Goal: Task Accomplishment & Management: Manage account settings

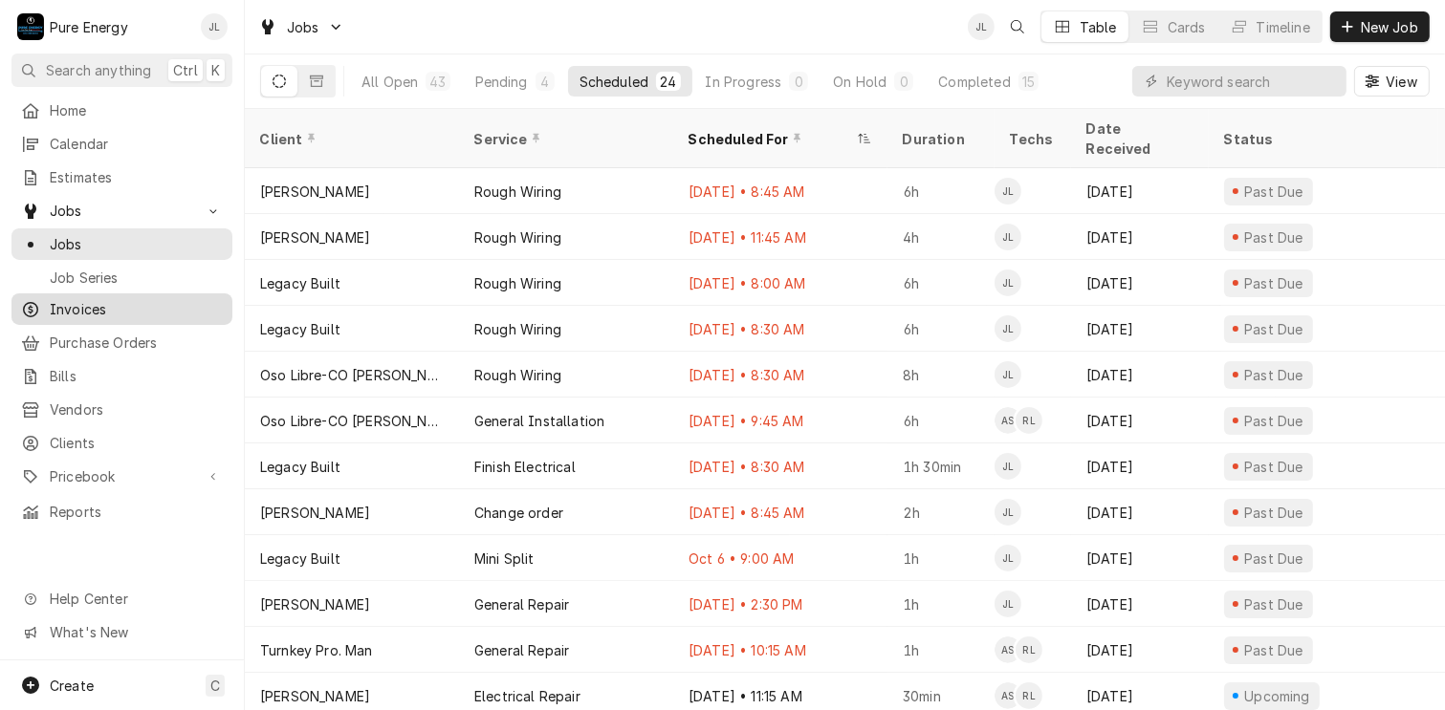
click at [138, 301] on span "Invoices" at bounding box center [136, 309] width 173 height 20
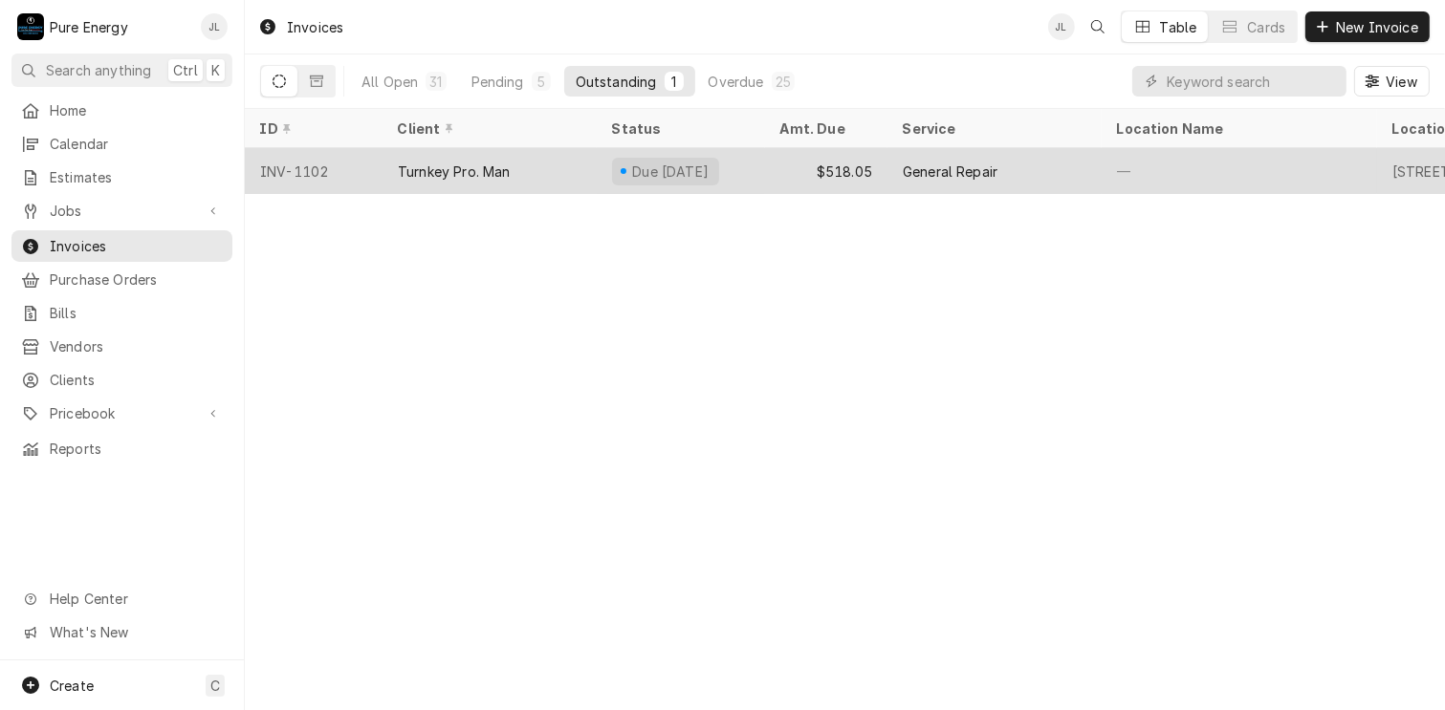
click at [1253, 163] on div "—" at bounding box center [1238, 171] width 275 height 46
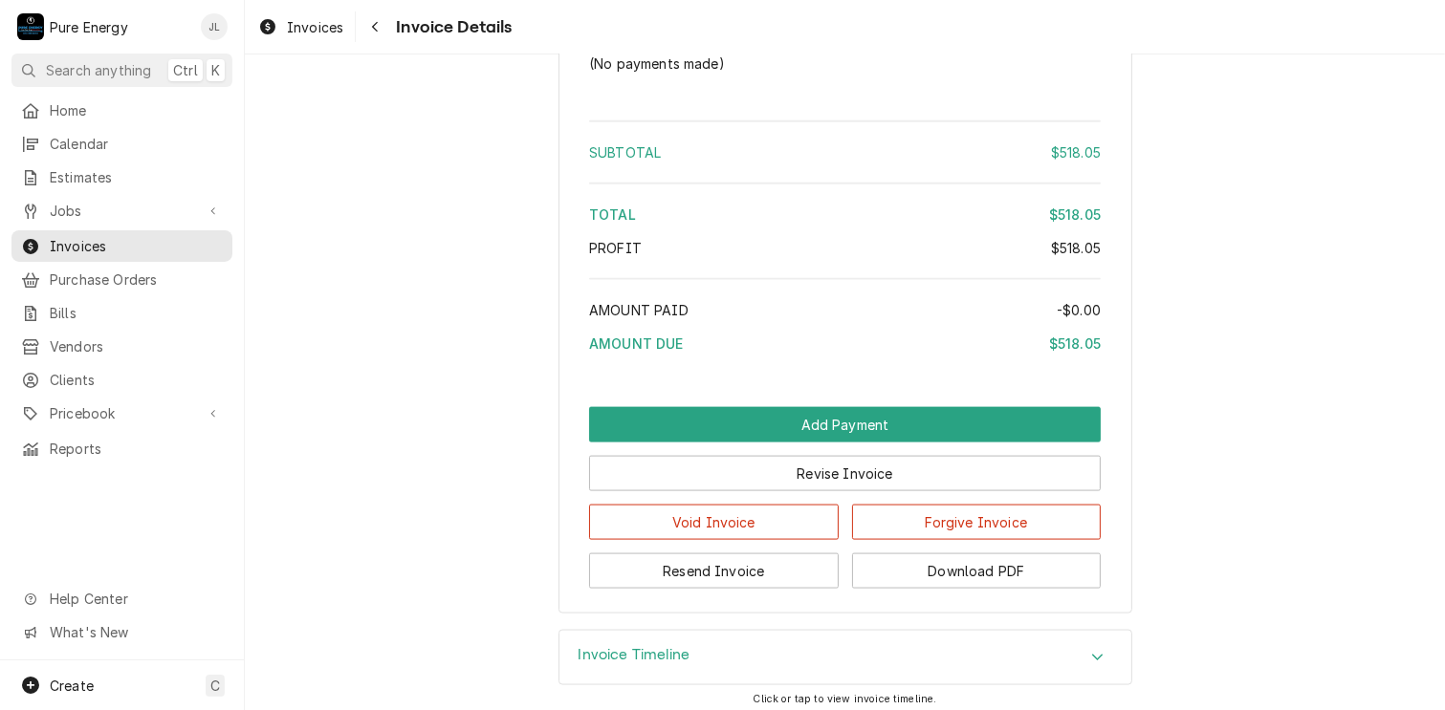
scroll to position [2555, 0]
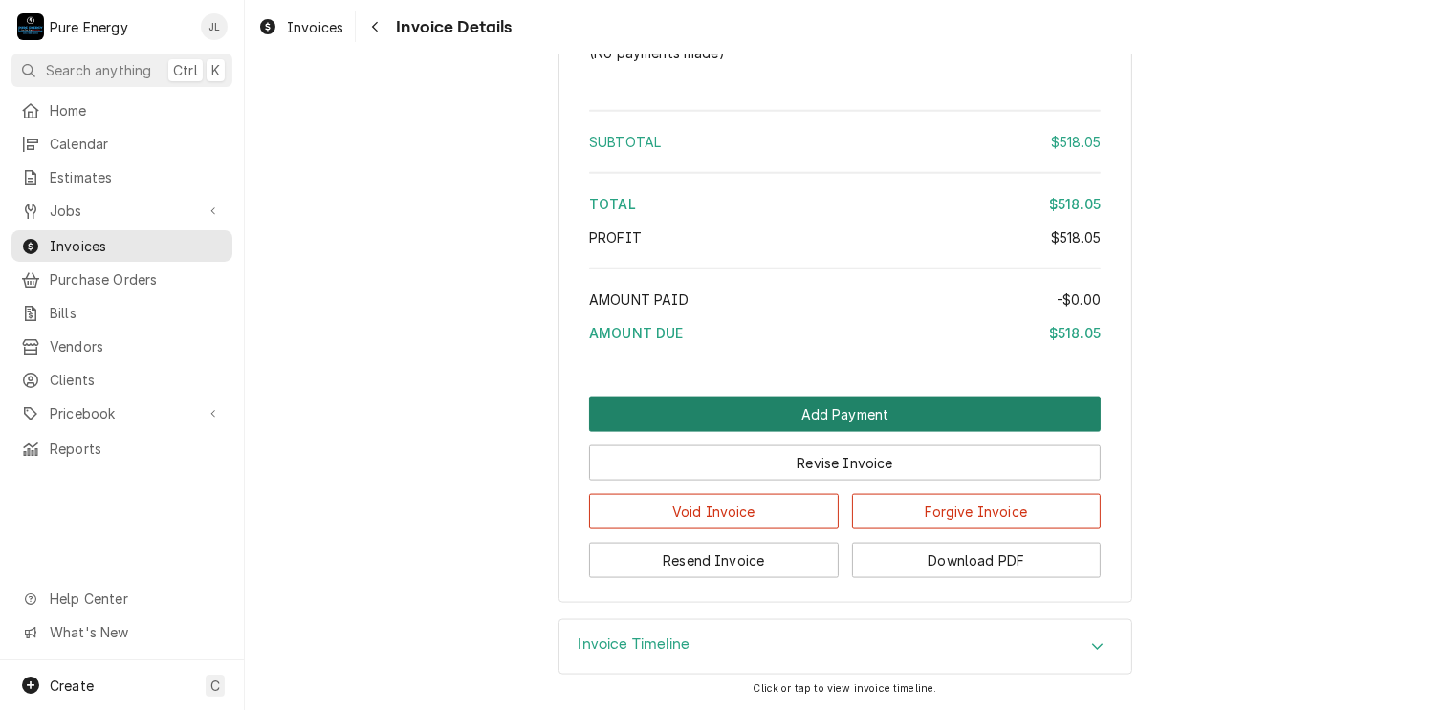
click at [836, 411] on button "Add Payment" at bounding box center [845, 414] width 512 height 35
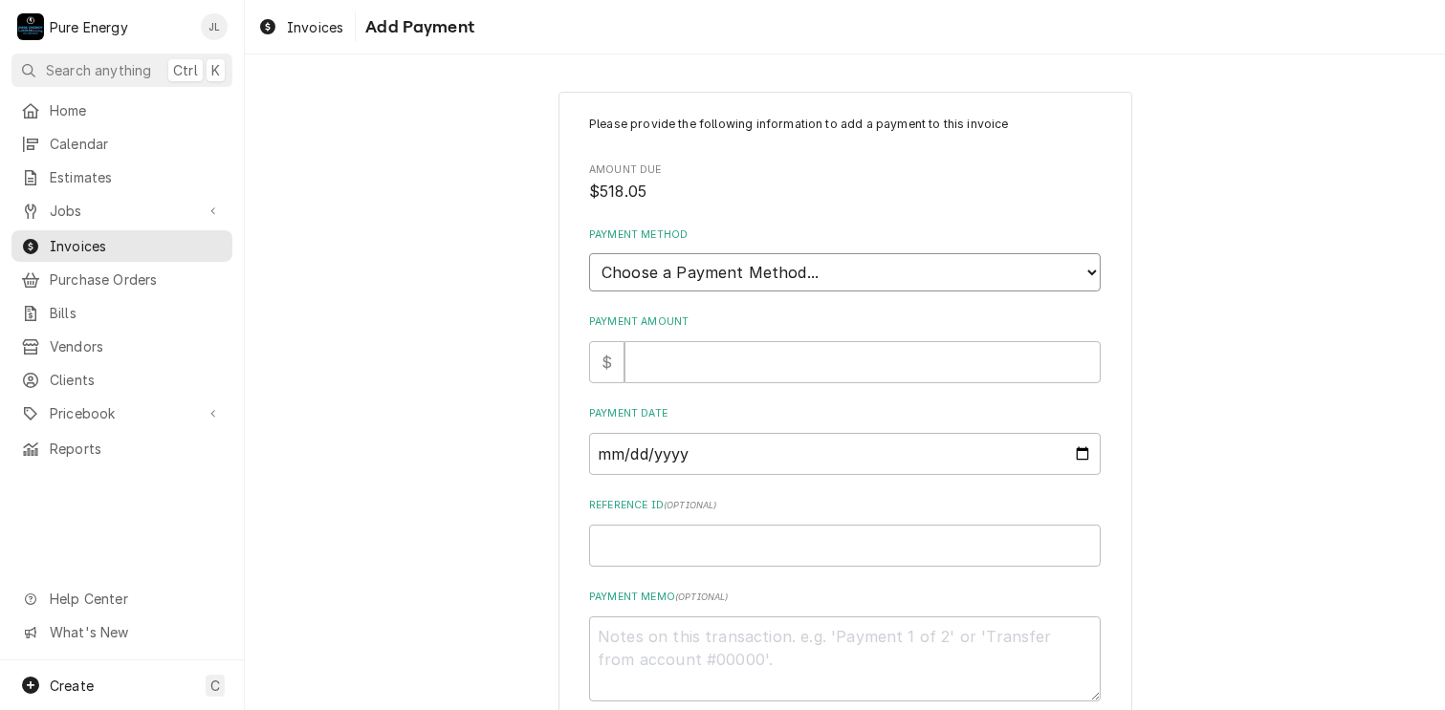
click at [777, 278] on select "Choose a Payment Method... Cash Check Credit/Debit Card ACH/eCheck Other" at bounding box center [845, 272] width 512 height 38
select select "4"
click at [589, 253] on select "Choose a Payment Method... Cash Check Credit/Debit Card ACH/eCheck Other" at bounding box center [845, 272] width 512 height 38
click at [702, 363] on input "Payment Amount" at bounding box center [862, 362] width 476 height 42
type textarea "x"
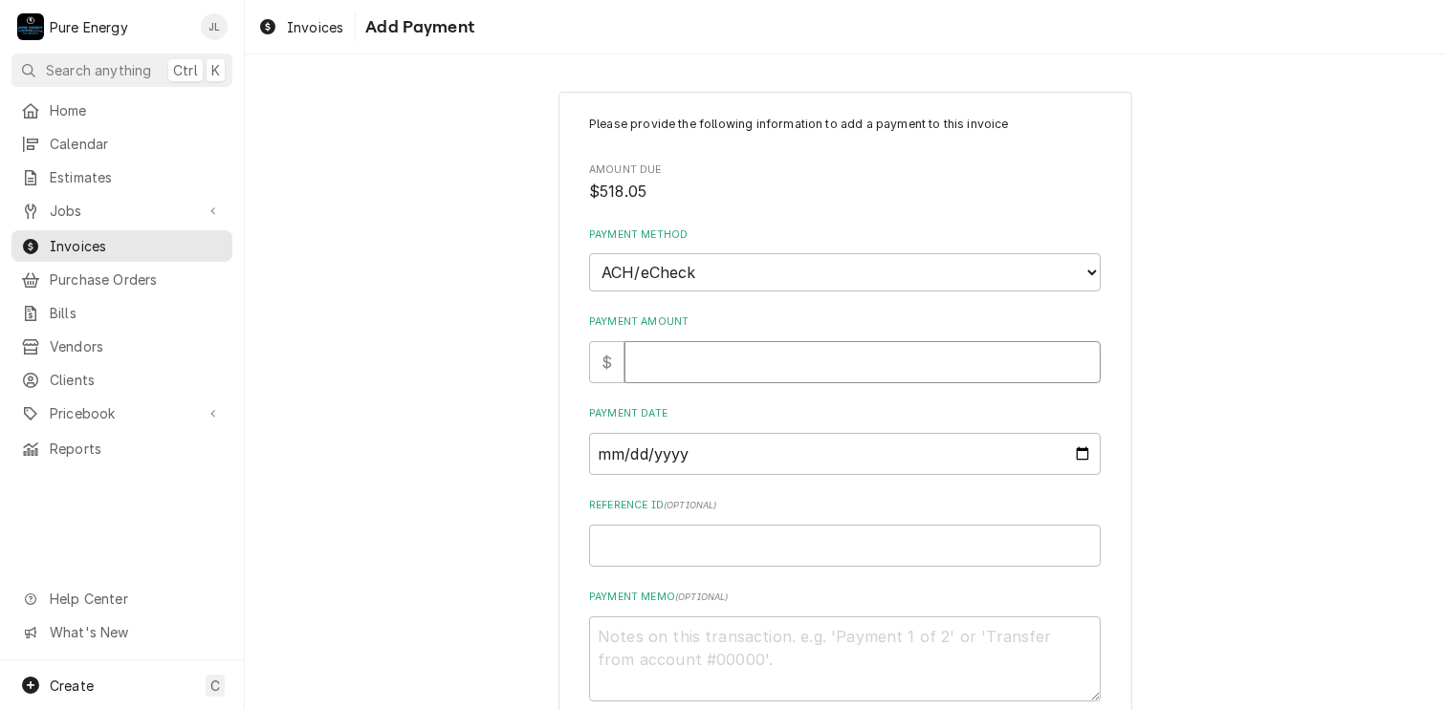
type input "5"
type textarea "x"
type input "51"
type textarea "x"
type input "518"
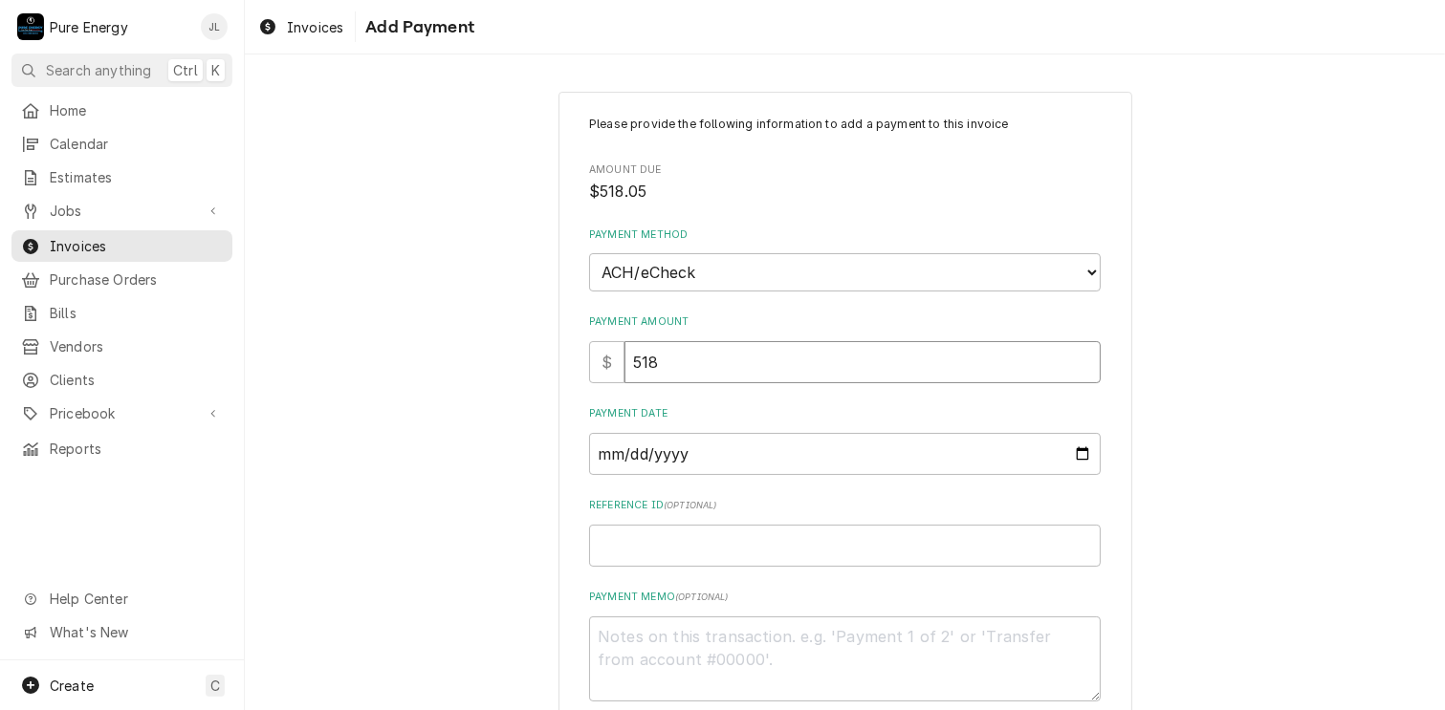
type textarea "x"
type input "518.0"
type textarea "x"
type input "518.05"
click at [961, 457] on input "Payment Date" at bounding box center [845, 454] width 512 height 42
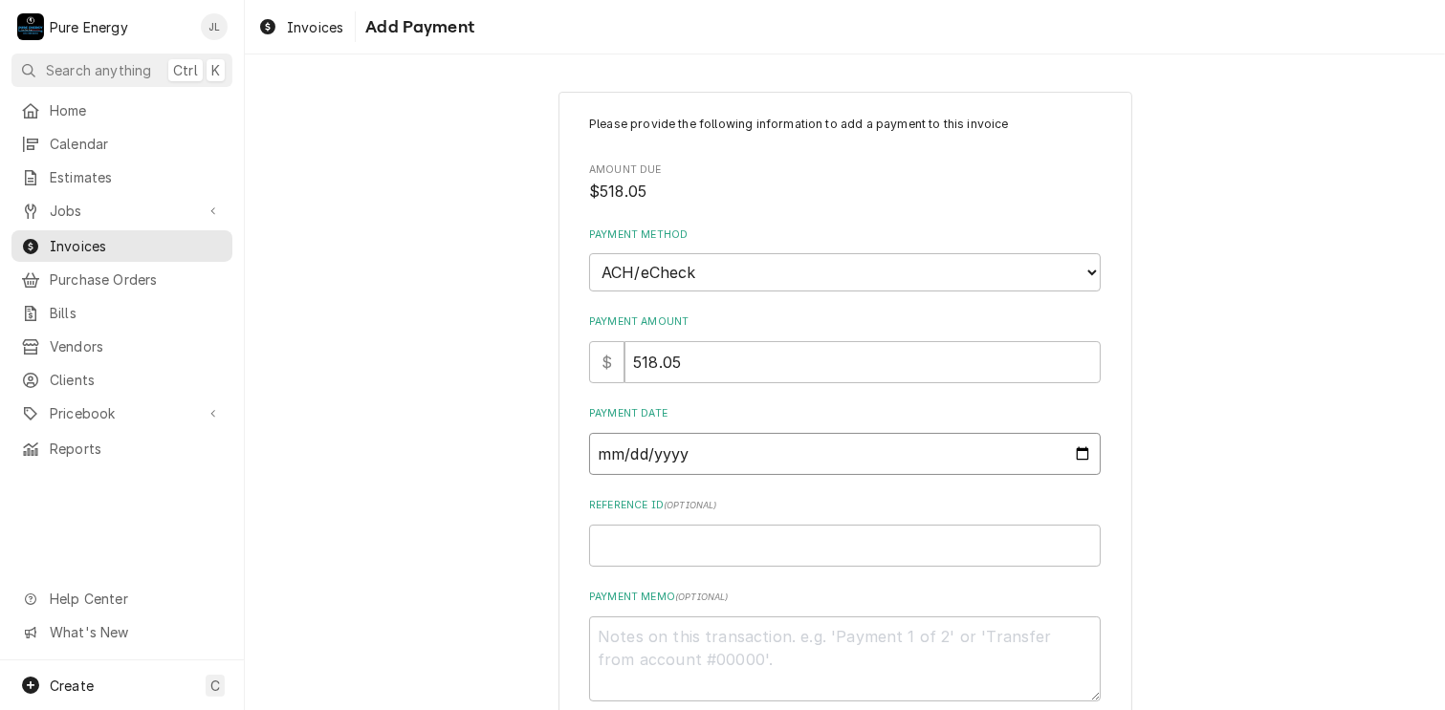
click at [1071, 449] on input "Payment Date" at bounding box center [845, 454] width 512 height 42
type textarea "x"
type input "2025-10-10"
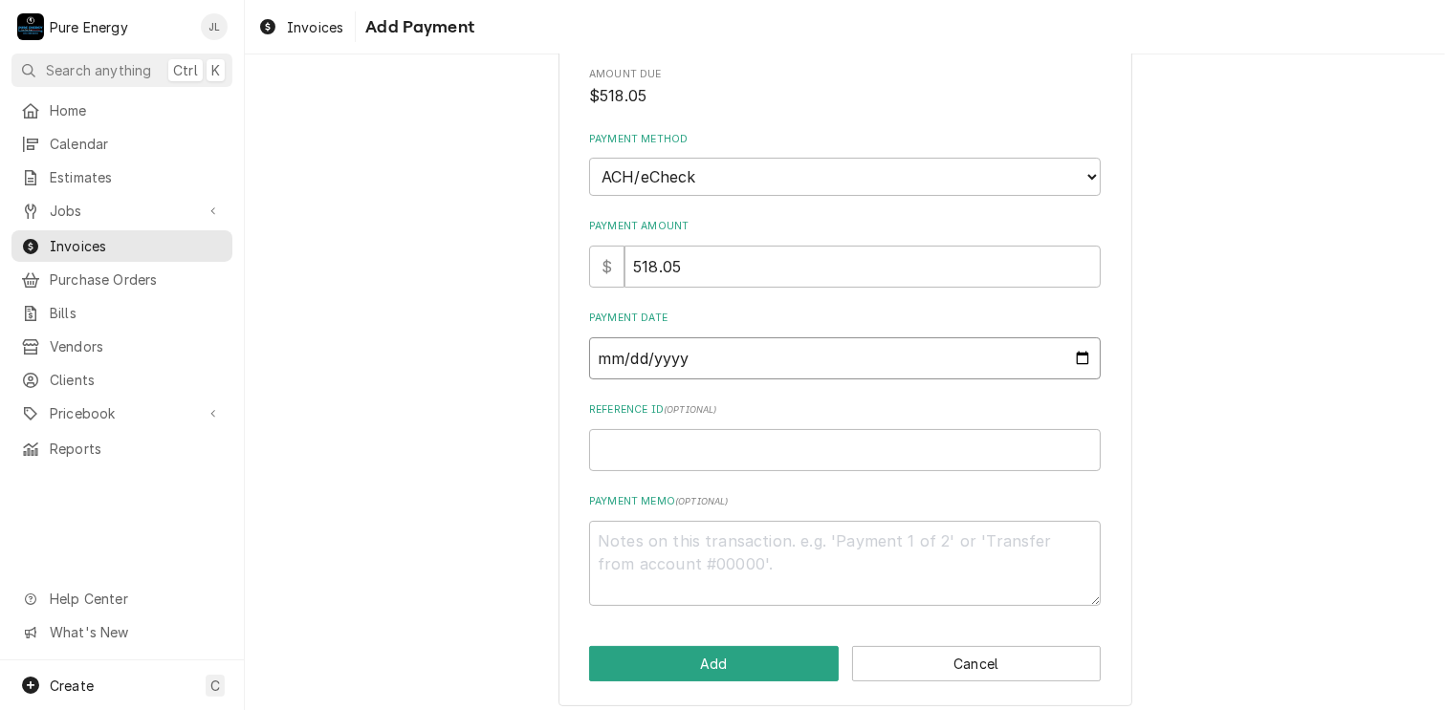
scroll to position [105, 0]
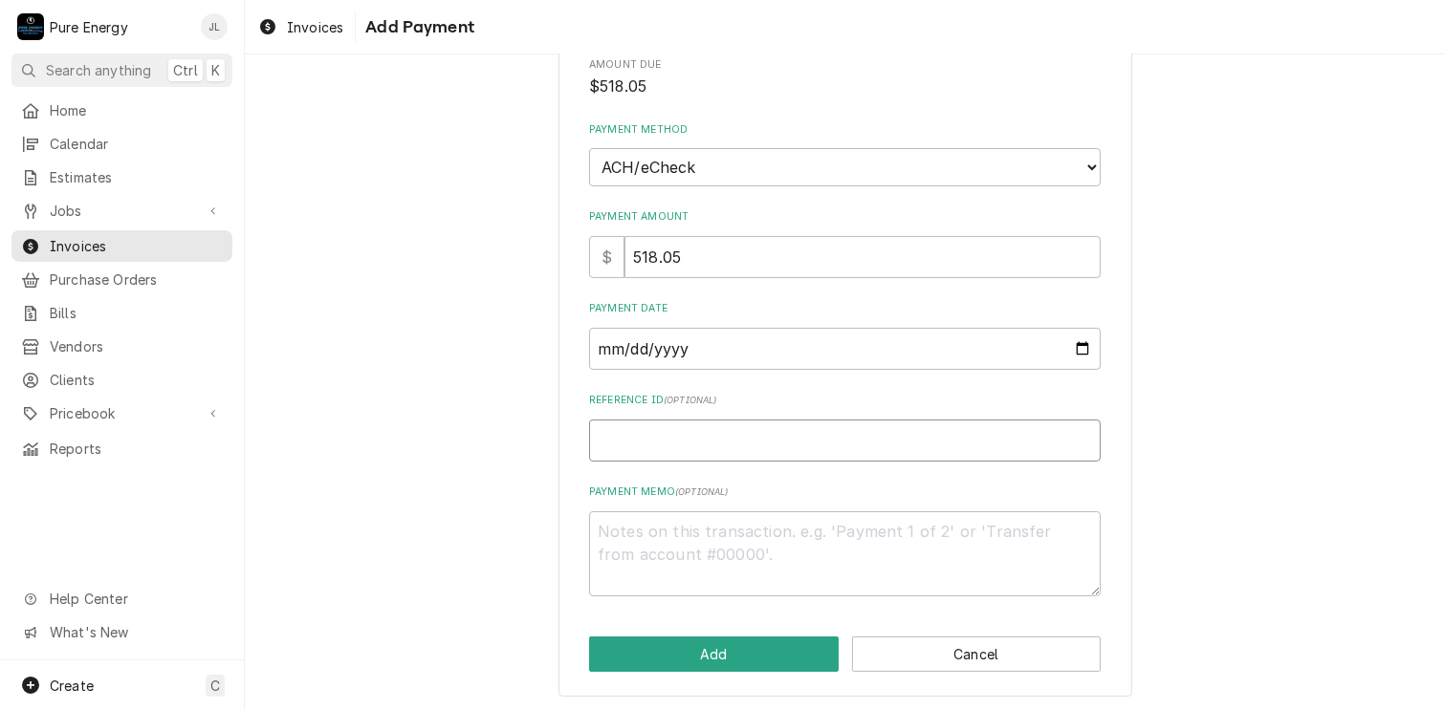
click at [656, 433] on input "Reference ID ( optional )" at bounding box center [845, 441] width 512 height 42
type textarea "x"
type input "7"
type textarea "x"
type input "7E"
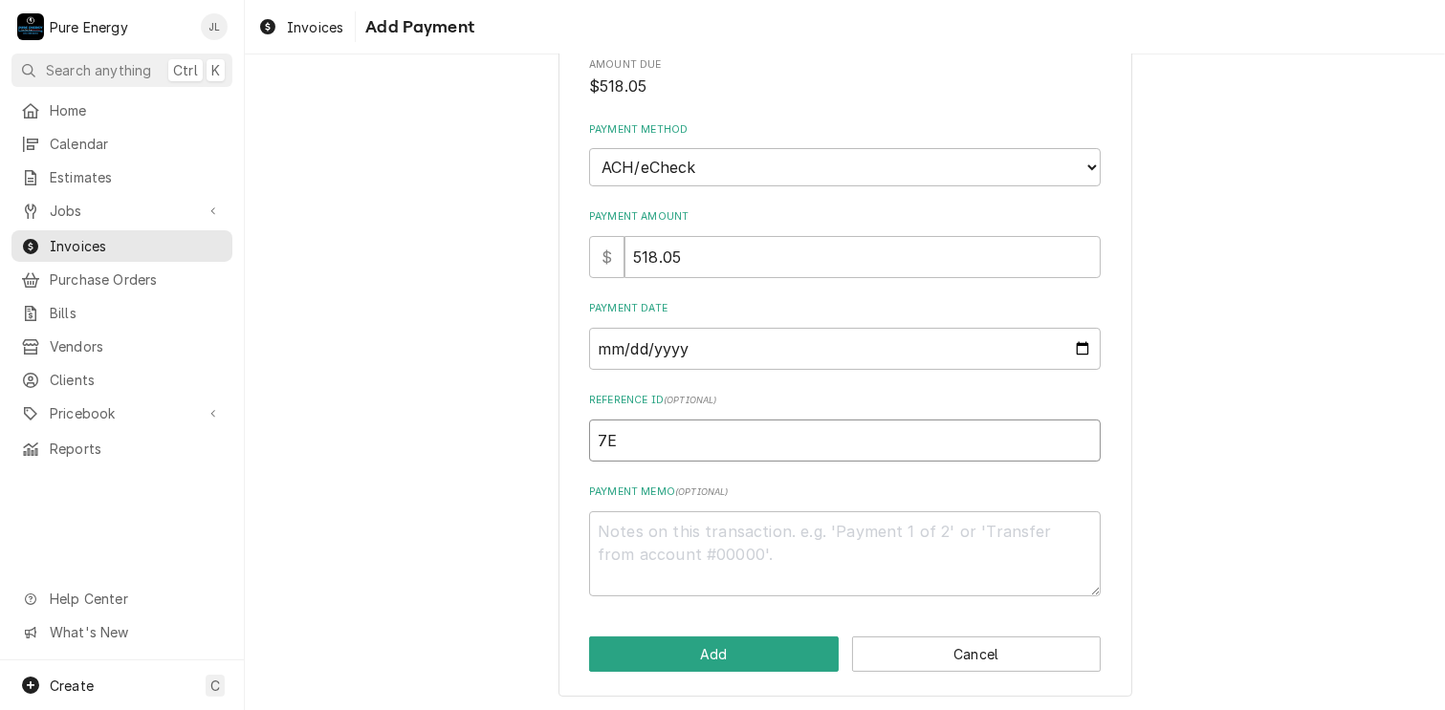
type textarea "x"
type input "7EC"
type textarea "x"
type input "7EC8"
type textarea "x"
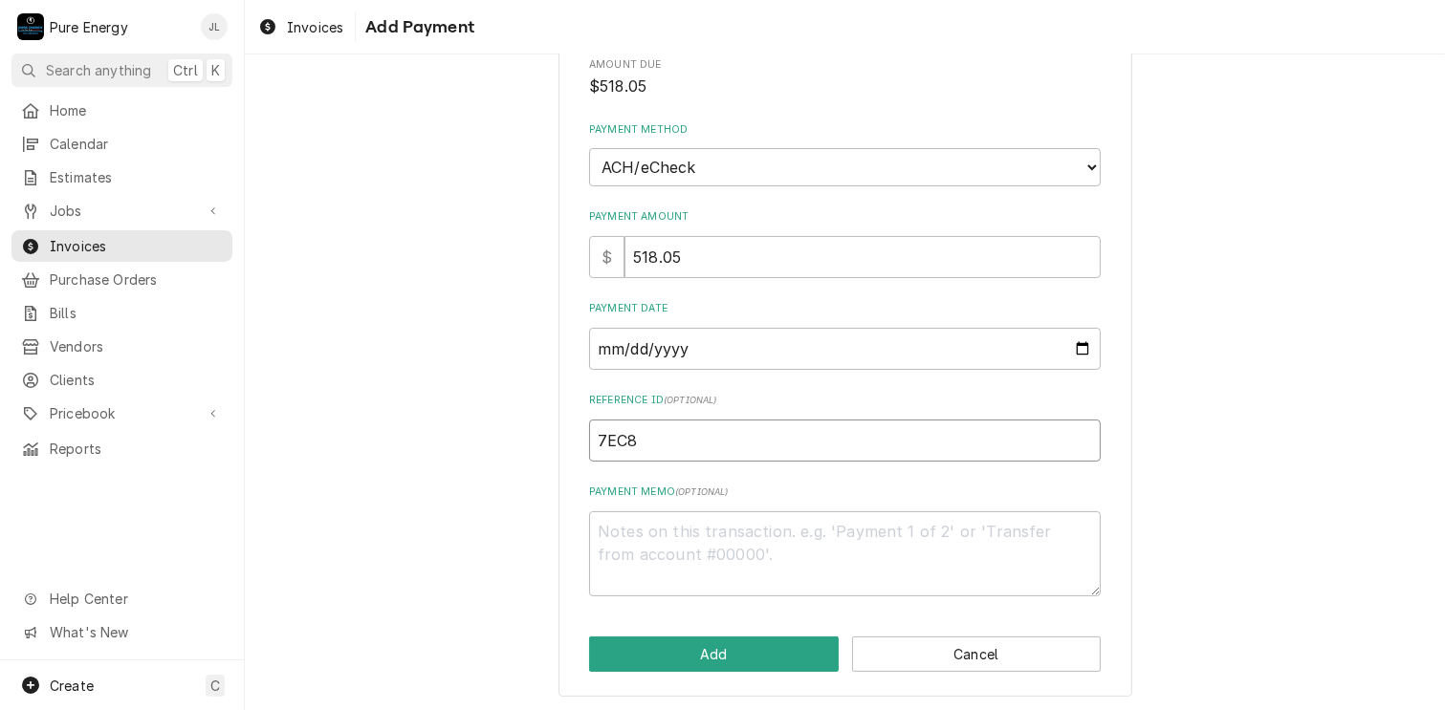
type input "7EC8-"
type textarea "x"
type input "7EC8-2"
type textarea "x"
type input "7EC8-27"
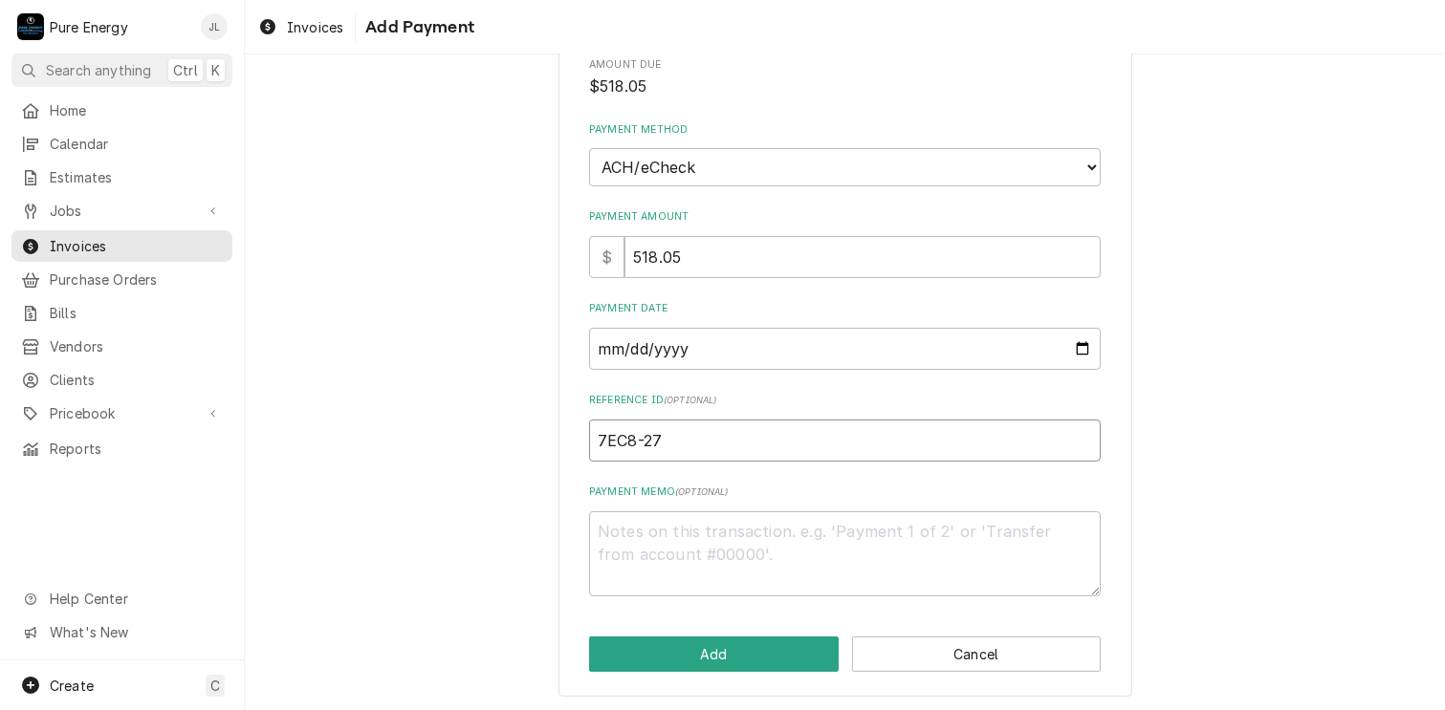
type textarea "x"
type input "7EC8-278"
type textarea "x"
type input "7EC8-2780"
click at [736, 640] on button "Add" at bounding box center [714, 654] width 250 height 35
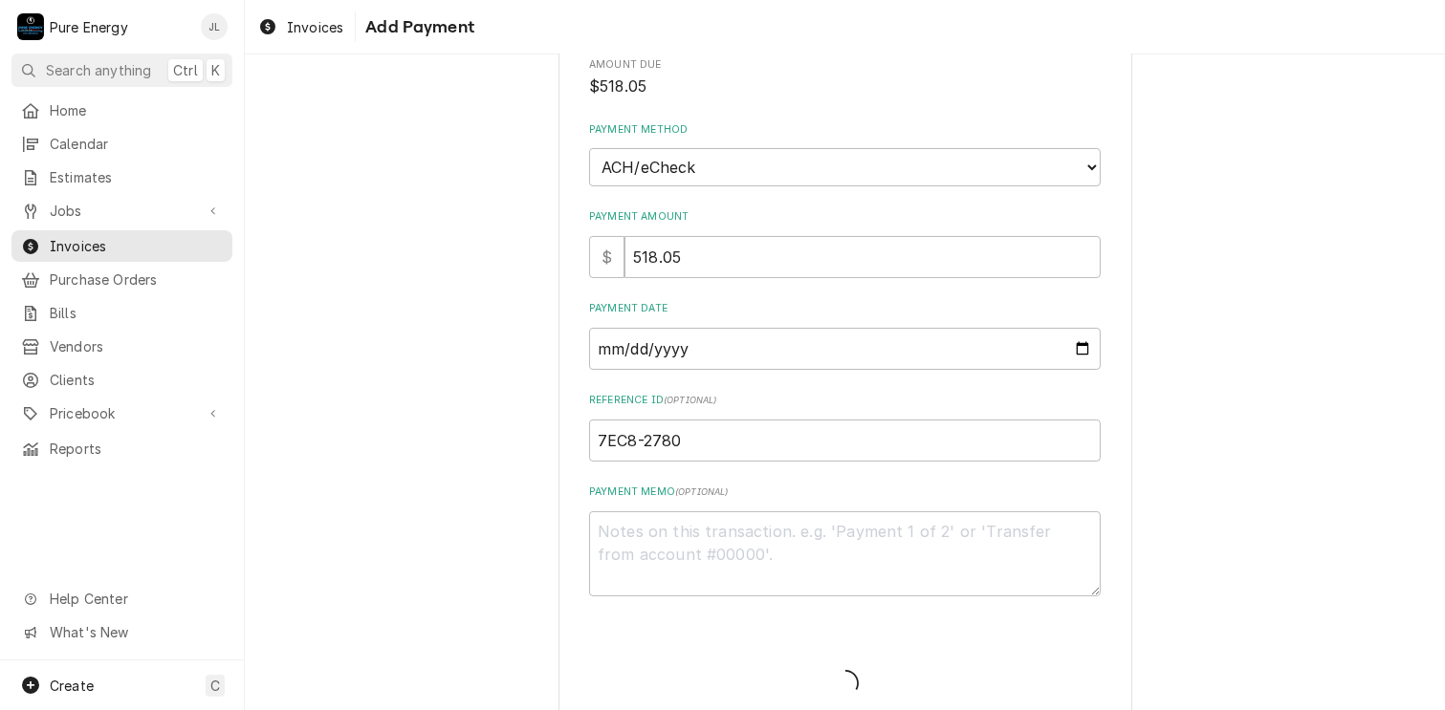
type textarea "x"
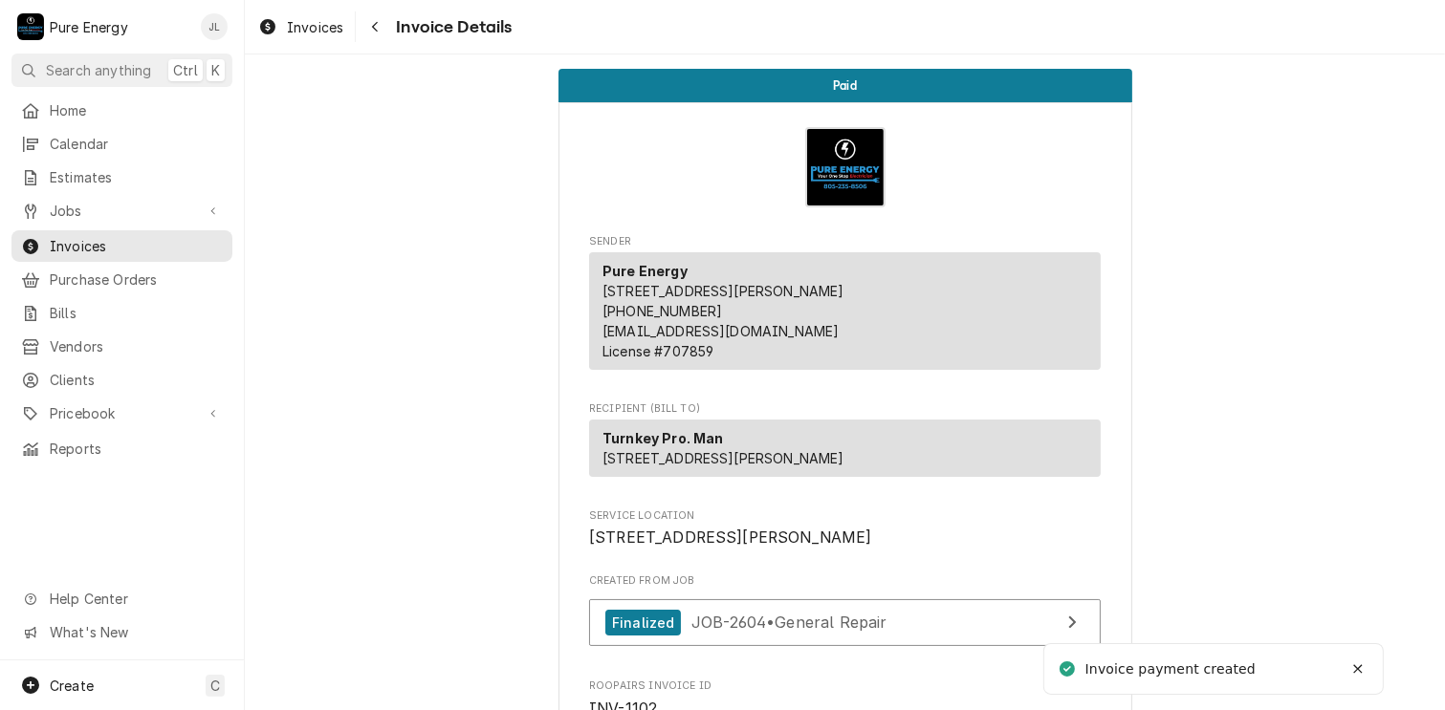
scroll to position [96, 0]
